Goal: Task Accomplishment & Management: Manage account settings

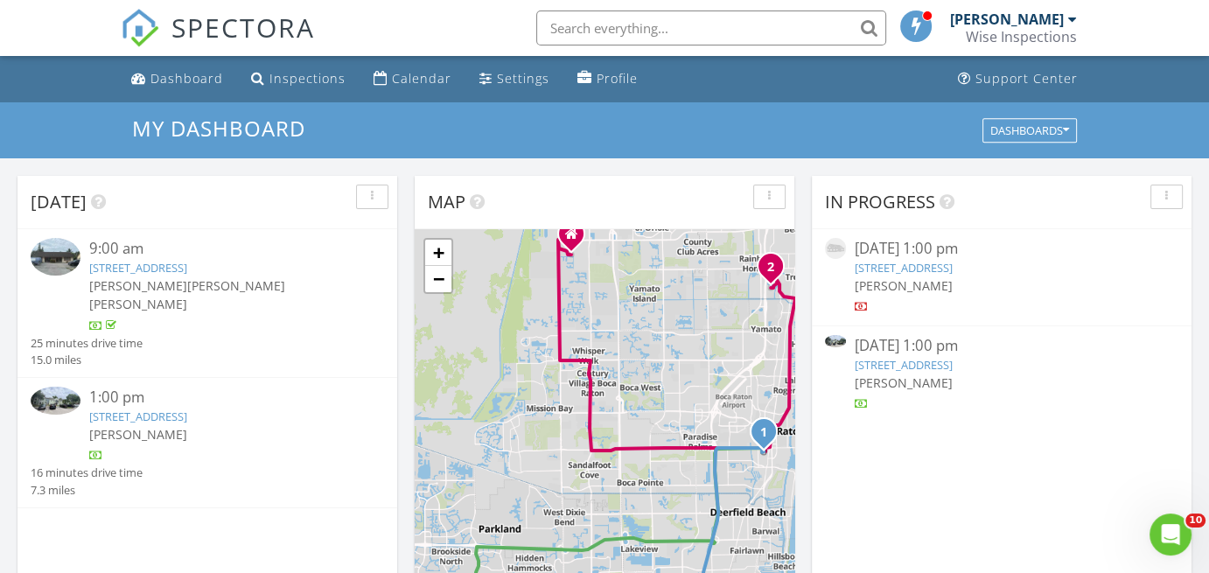
click at [187, 409] on link "1215 Crystal Way E Unit B, Delray Beach, FL 33444" at bounding box center [138, 417] width 98 height 16
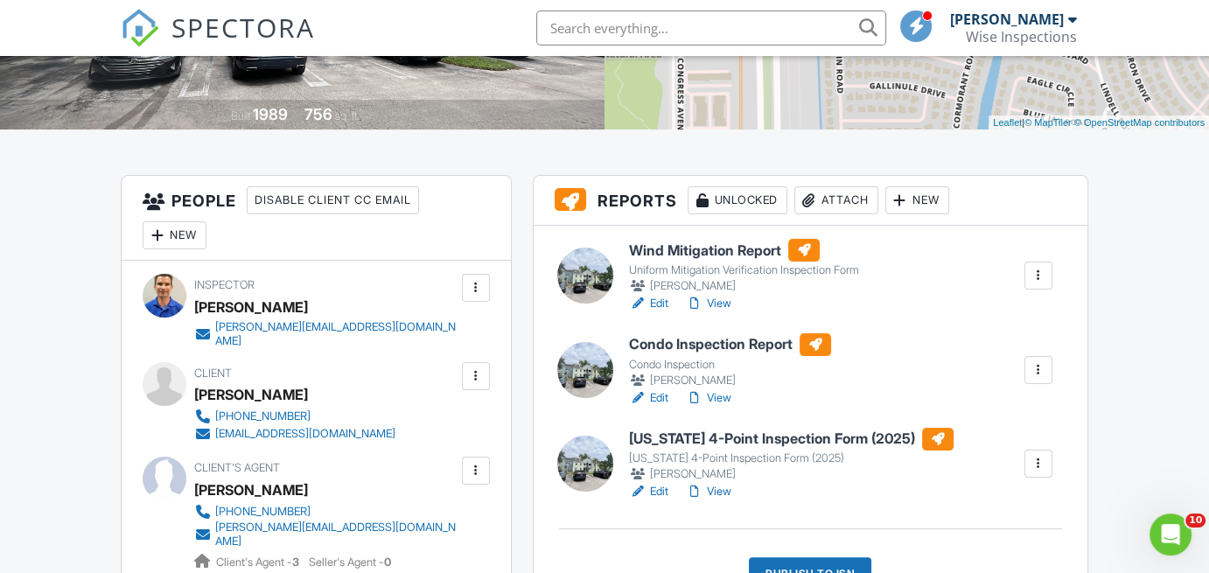
scroll to position [347, 0]
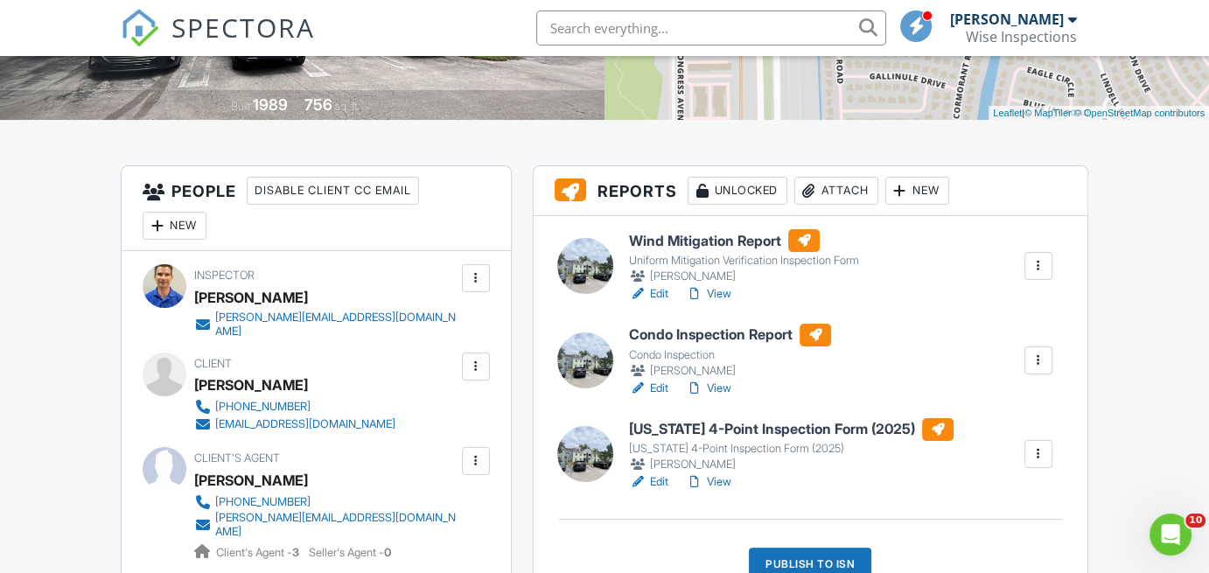
click at [725, 295] on link "View" at bounding box center [709, 294] width 46 height 18
click at [713, 481] on link "View" at bounding box center [709, 482] width 46 height 18
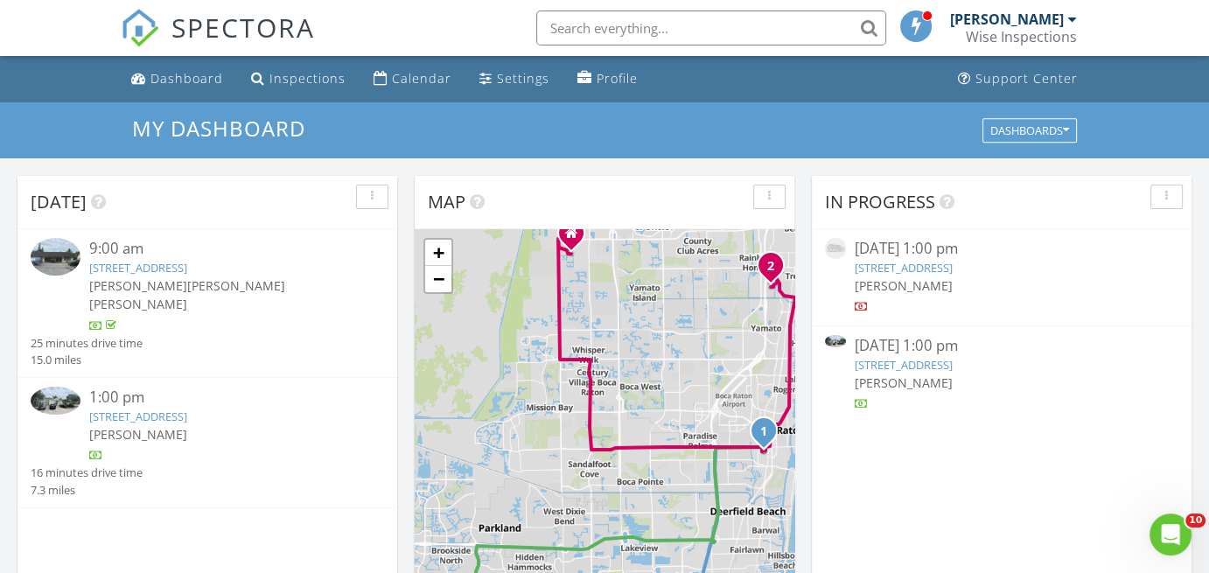
click at [187, 409] on link "1215 Crystal Way E Unit B, Delray Beach, FL 33444" at bounding box center [138, 417] width 98 height 16
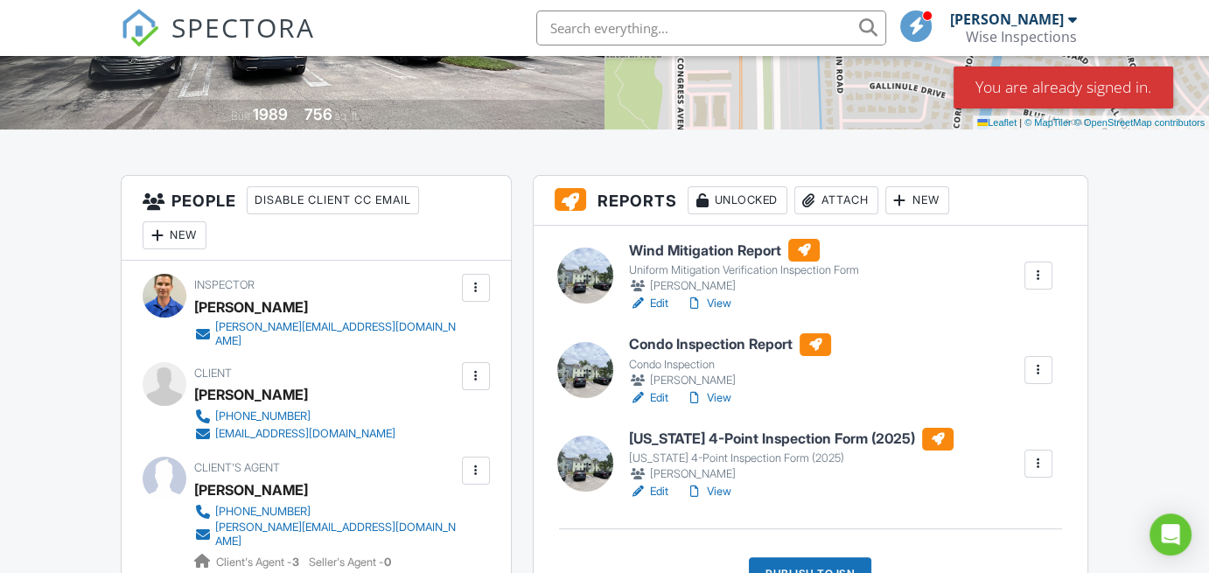
drag, startPoint x: 1216, startPoint y: 102, endPoint x: 1213, endPoint y: 191, distance: 89.3
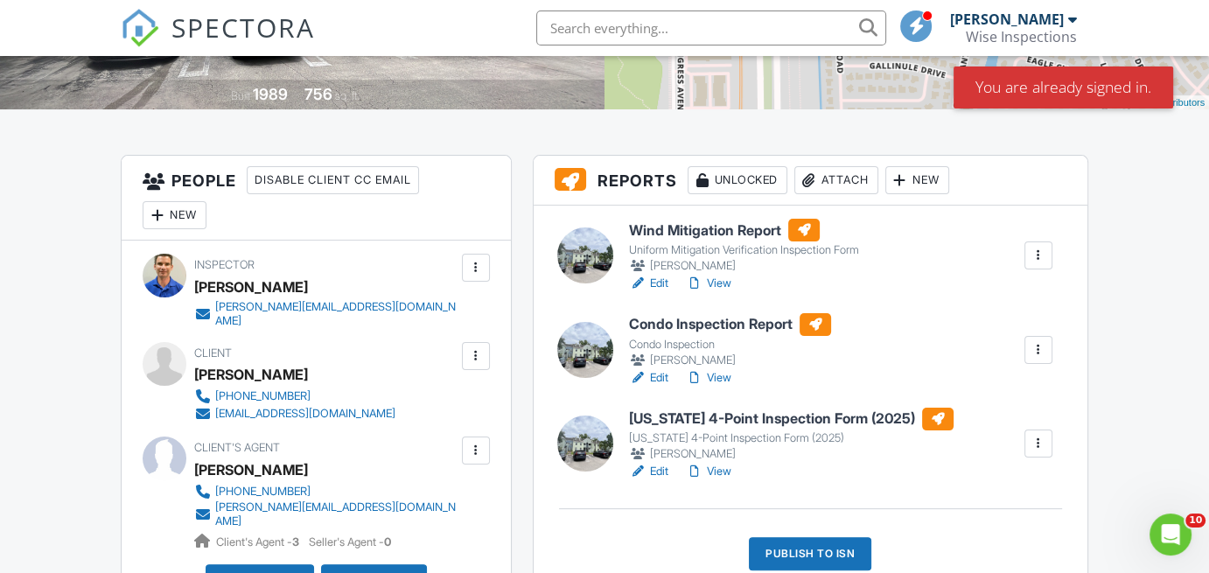
click at [721, 377] on link "View" at bounding box center [709, 378] width 46 height 18
